Goal: Task Accomplishment & Management: Manage account settings

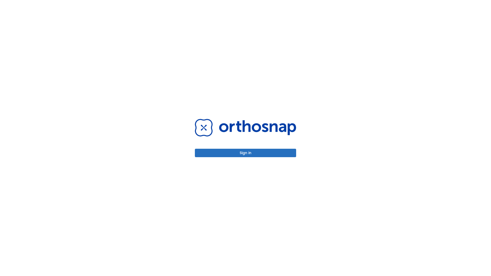
click at [246, 153] on button "Sign in" at bounding box center [245, 153] width 101 height 8
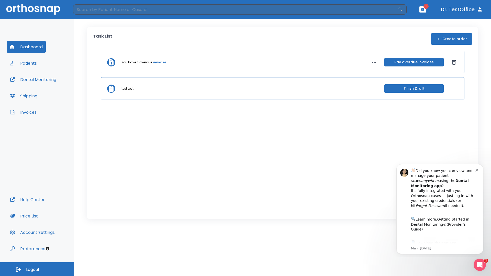
click at [37, 269] on span "Logout" at bounding box center [33, 270] width 14 height 6
